Goal: Task Accomplishment & Management: Use online tool/utility

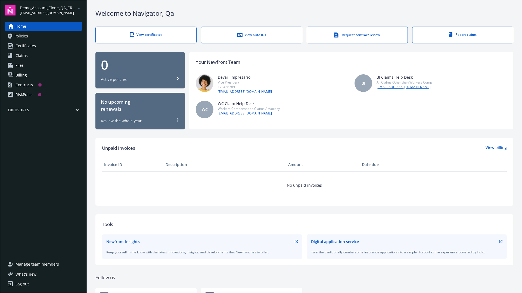
click at [51, 10] on span "Demo_Account_Clone_QA_CR_Tests_Prospect" at bounding box center [48, 8] width 56 height 6
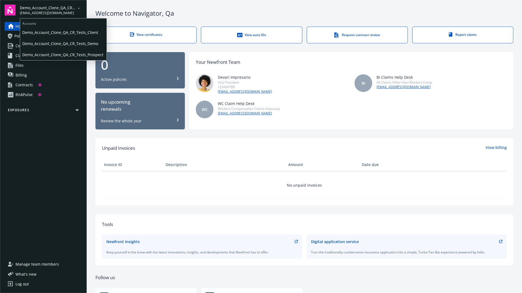
click at [63, 32] on span "Demo_Account_Clone_QA_CR_Tests_Client" at bounding box center [63, 32] width 82 height 11
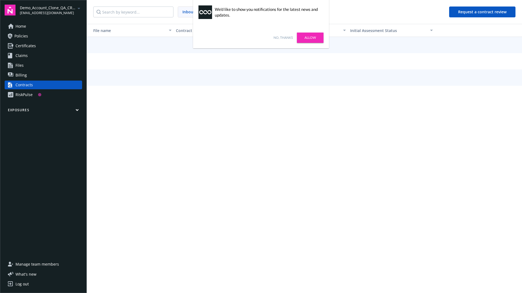
click at [283, 38] on link "No, thanks" at bounding box center [282, 37] width 19 height 5
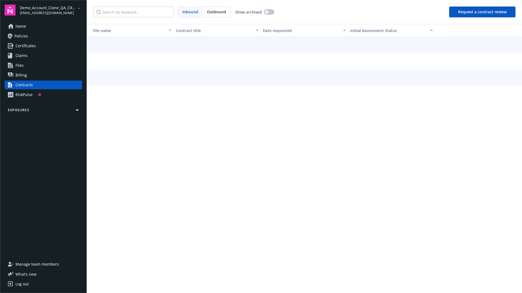
click at [482, 12] on button "Request a contract review" at bounding box center [482, 12] width 66 height 11
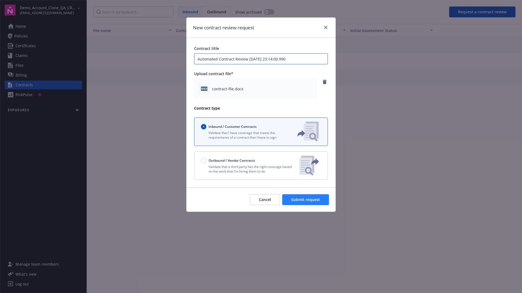
type input "Automated Contract Review 08-14-2025 23:14:00.990"
click at [306, 200] on span "Submit request" at bounding box center [305, 199] width 29 height 5
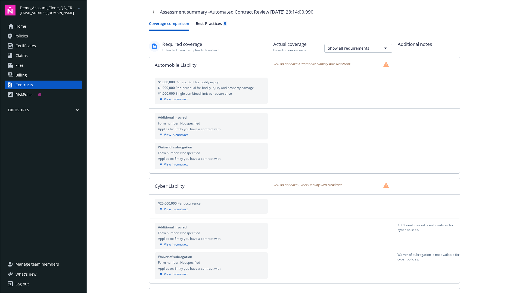
click at [211, 99] on div "View in contract" at bounding box center [211, 99] width 107 height 5
